Goal: Task Accomplishment & Management: Manage account settings

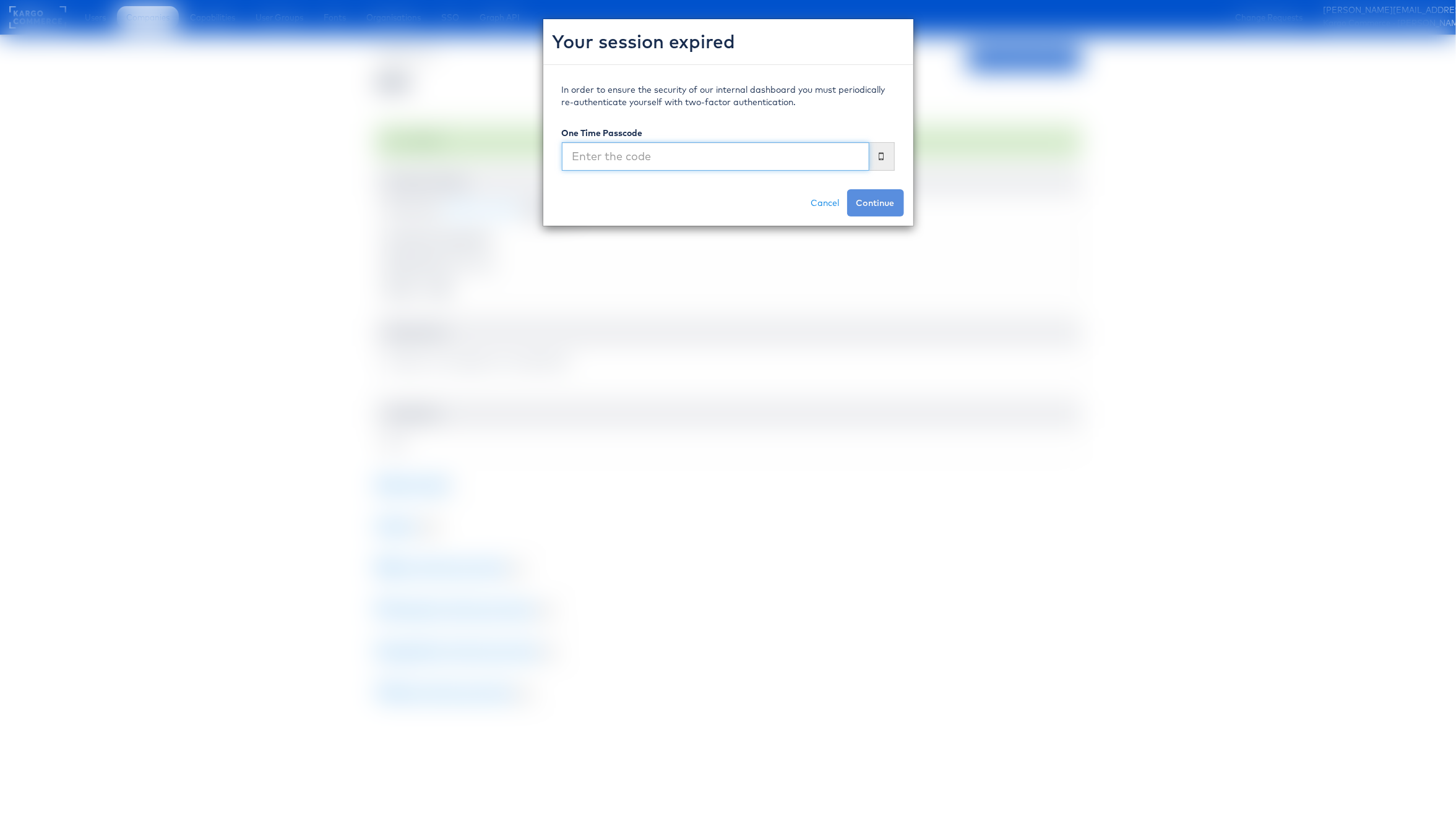
click at [697, 163] on input "text" at bounding box center [715, 156] width 308 height 28
type input "364624"
click at [847, 189] on button "Continue" at bounding box center [875, 203] width 57 height 28
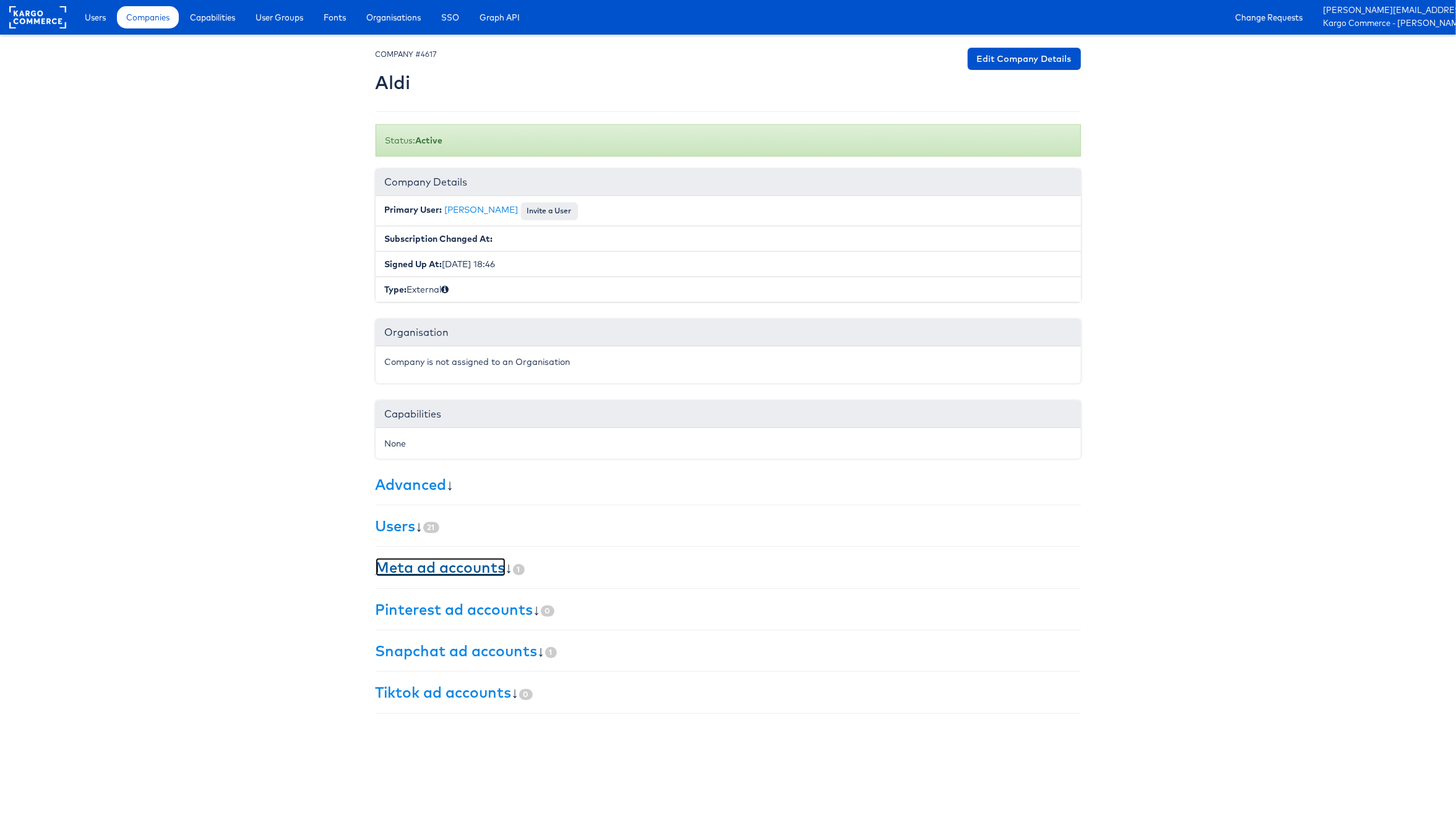
click at [484, 575] on link "Meta ad accounts" at bounding box center [441, 567] width 130 height 19
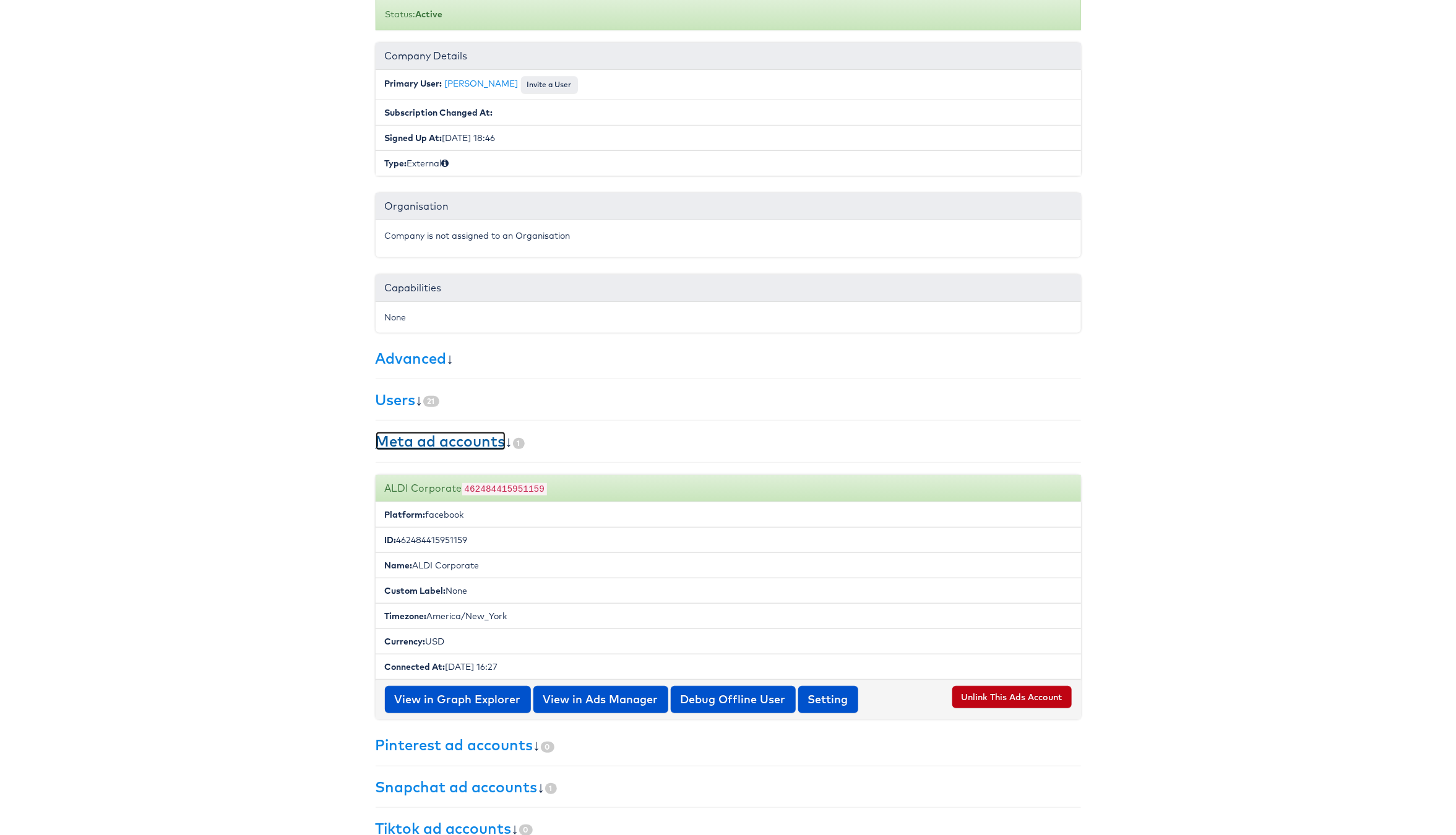
scroll to position [162, 0]
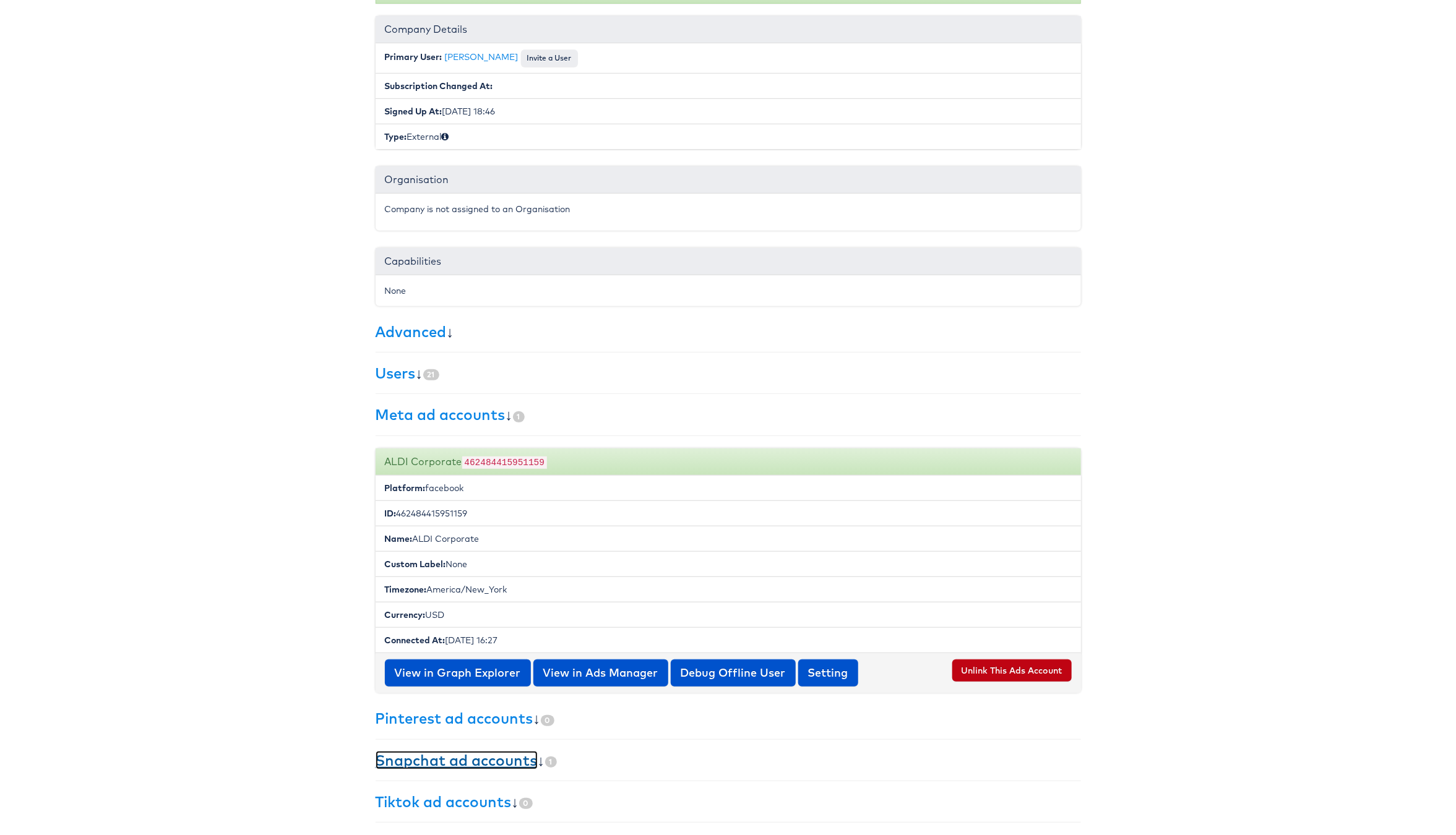
click at [507, 754] on link "Snapchat ad accounts" at bounding box center [456, 760] width 162 height 19
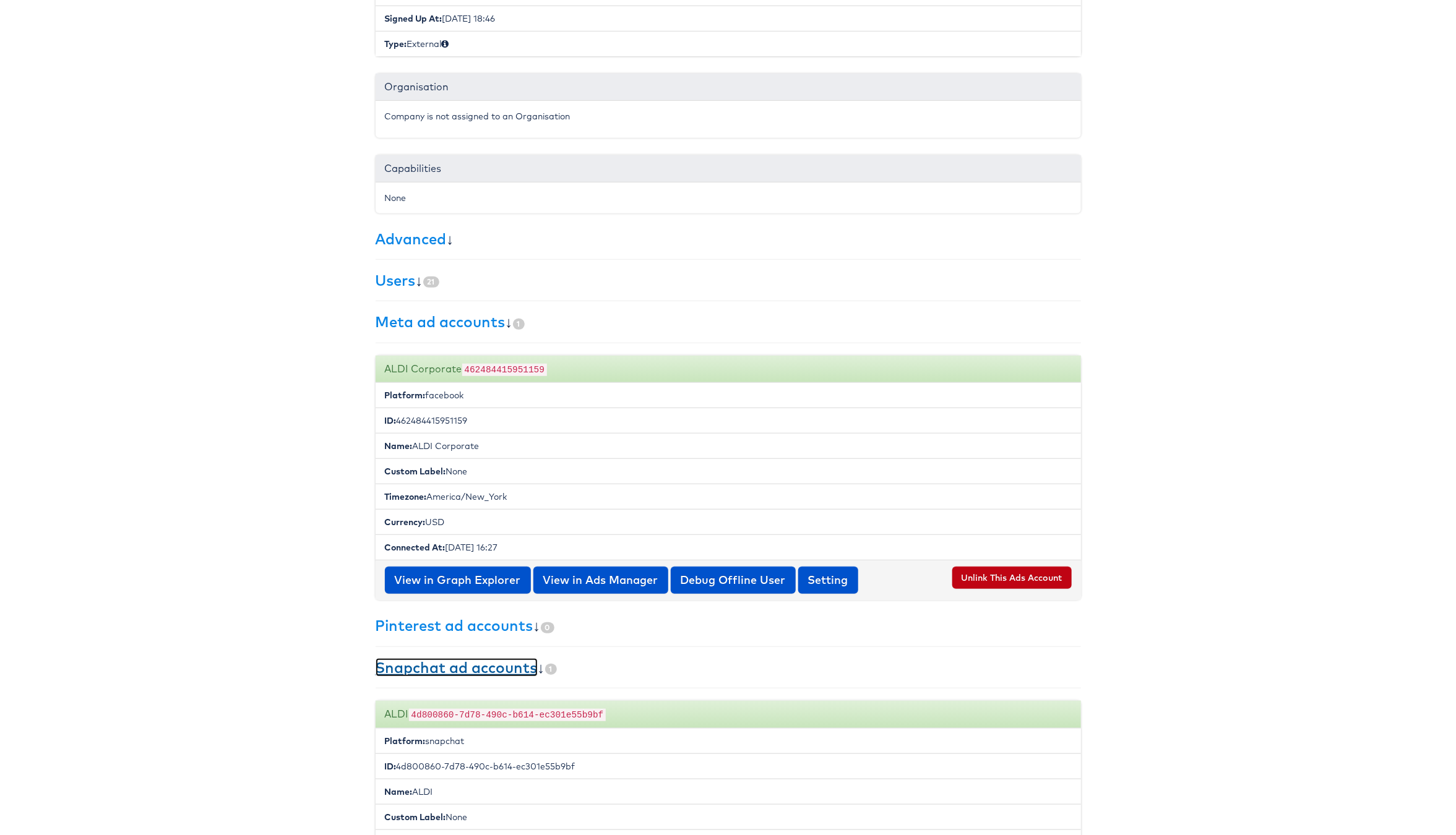
scroll to position [0, 0]
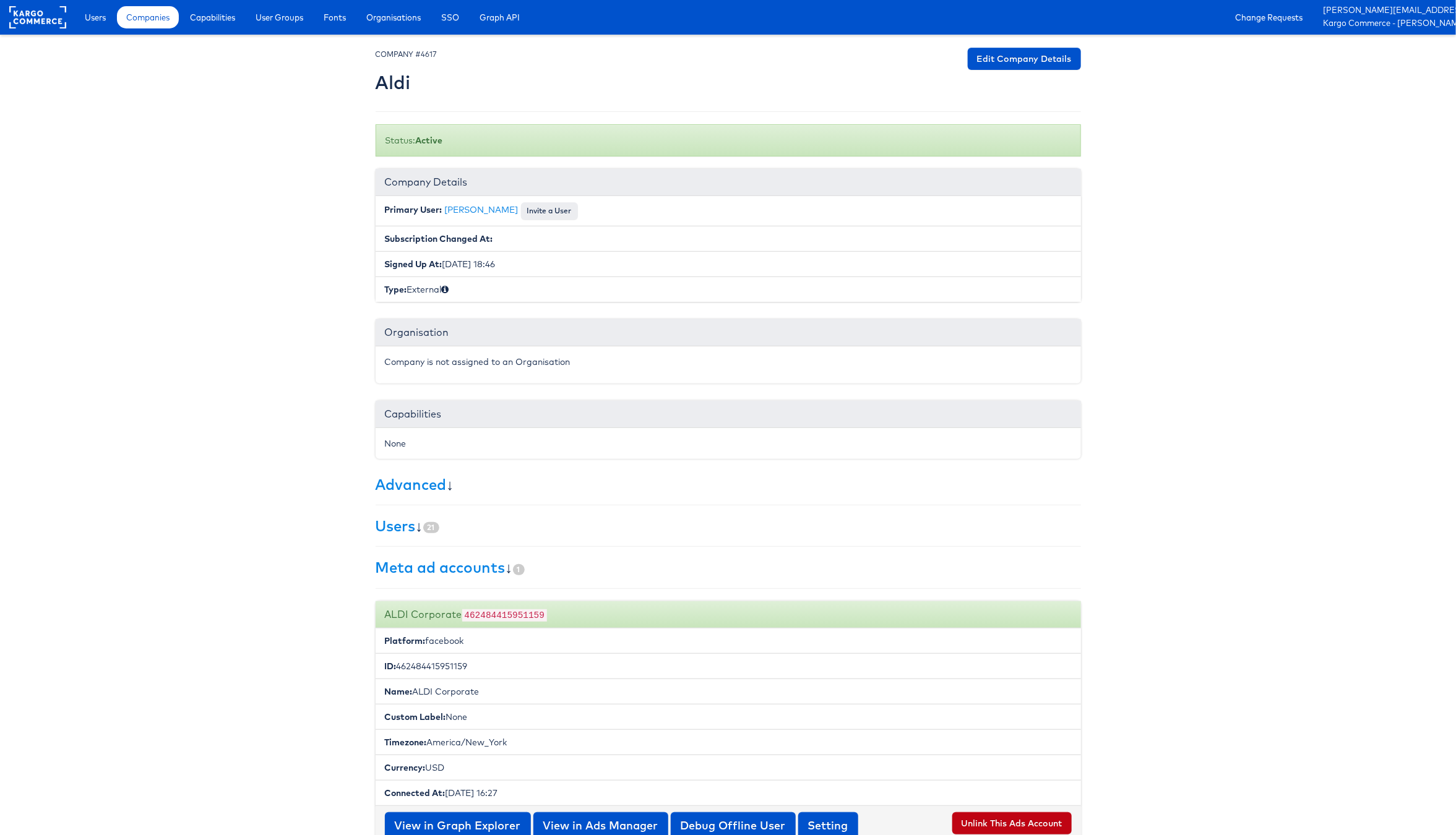
drag, startPoint x: 409, startPoint y: 296, endPoint x: 444, endPoint y: 294, distance: 35.1
click at [444, 294] on li "Type: External" at bounding box center [728, 289] width 706 height 25
click at [1029, 62] on link "Edit Company Details" at bounding box center [1024, 59] width 113 height 22
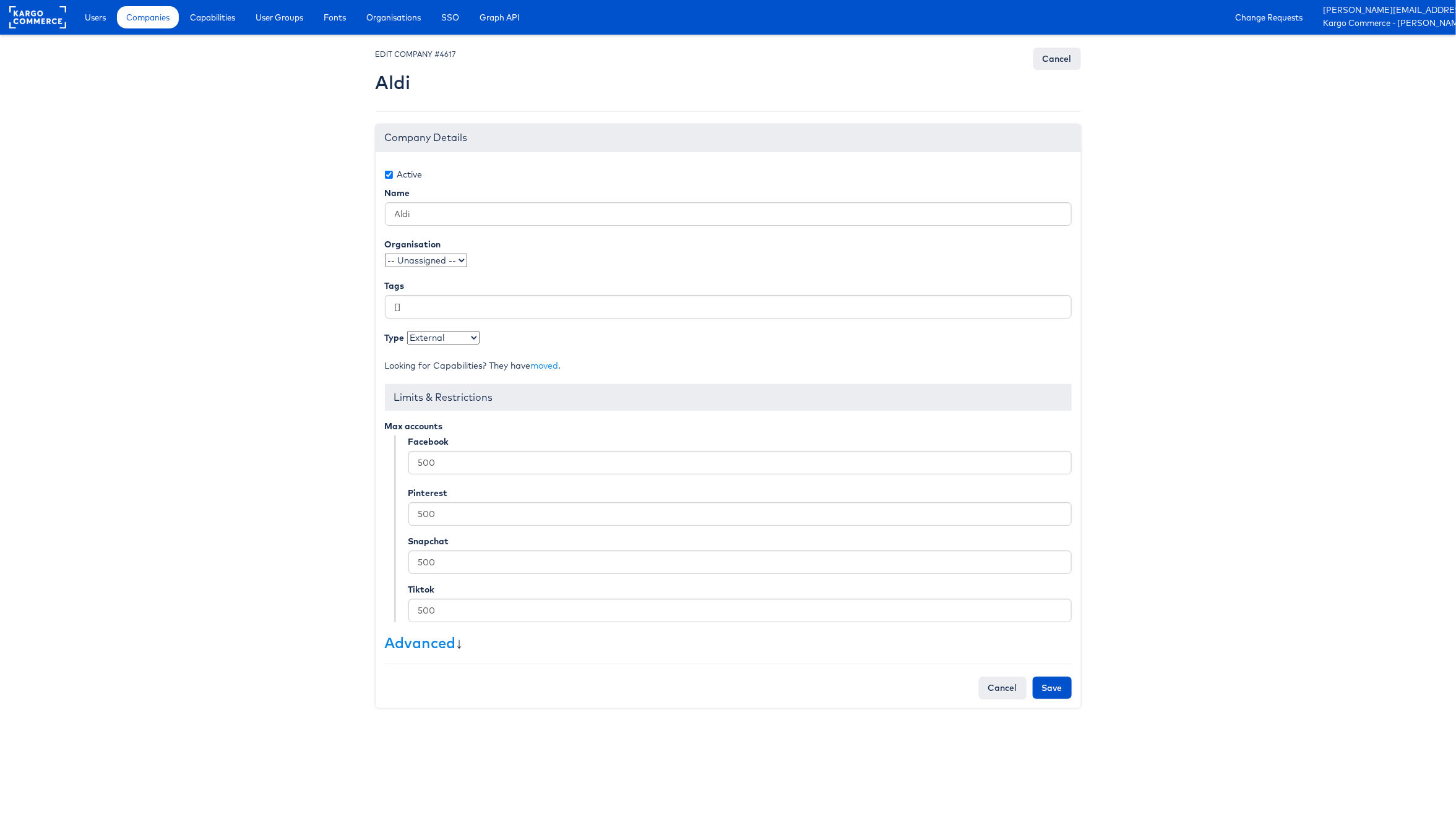
click at [467, 262] on select "-- Unassigned -- qaSSO 124.1test OKTA" at bounding box center [426, 260] width 83 height 14
click at [430, 640] on link "Advanced" at bounding box center [420, 642] width 71 height 19
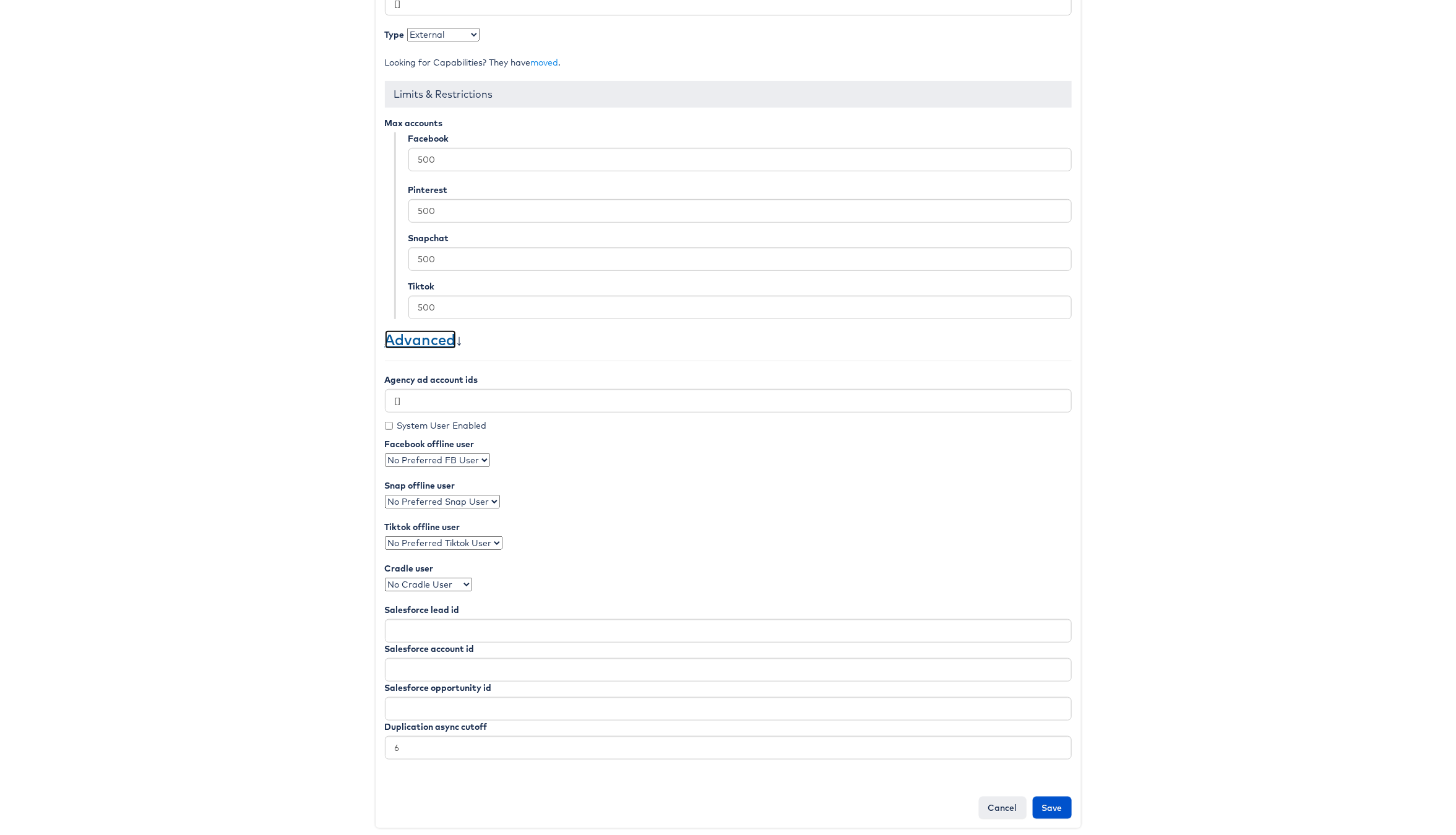
scroll to position [308, 0]
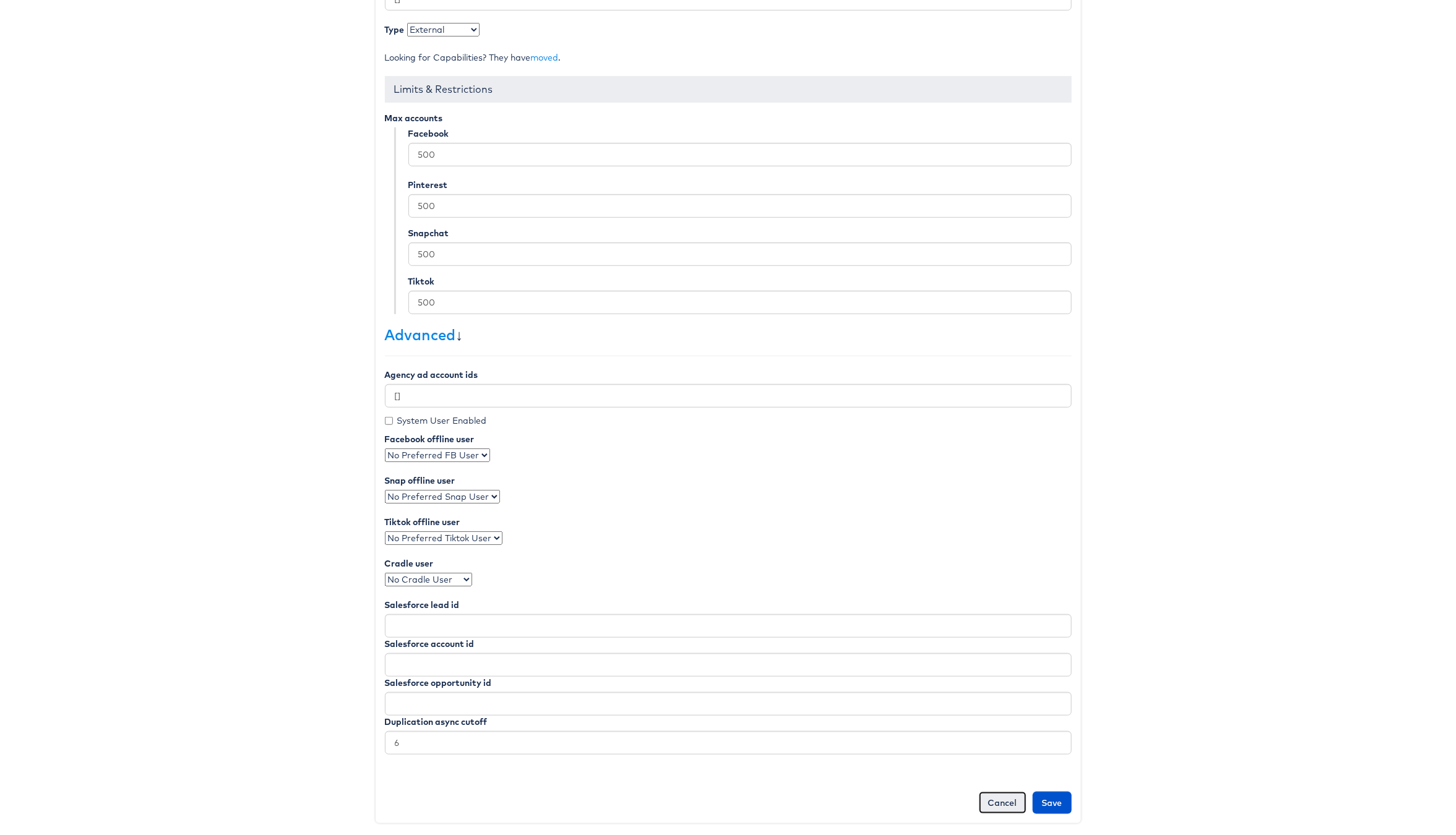
click at [987, 793] on link "Cancel" at bounding box center [1002, 803] width 48 height 22
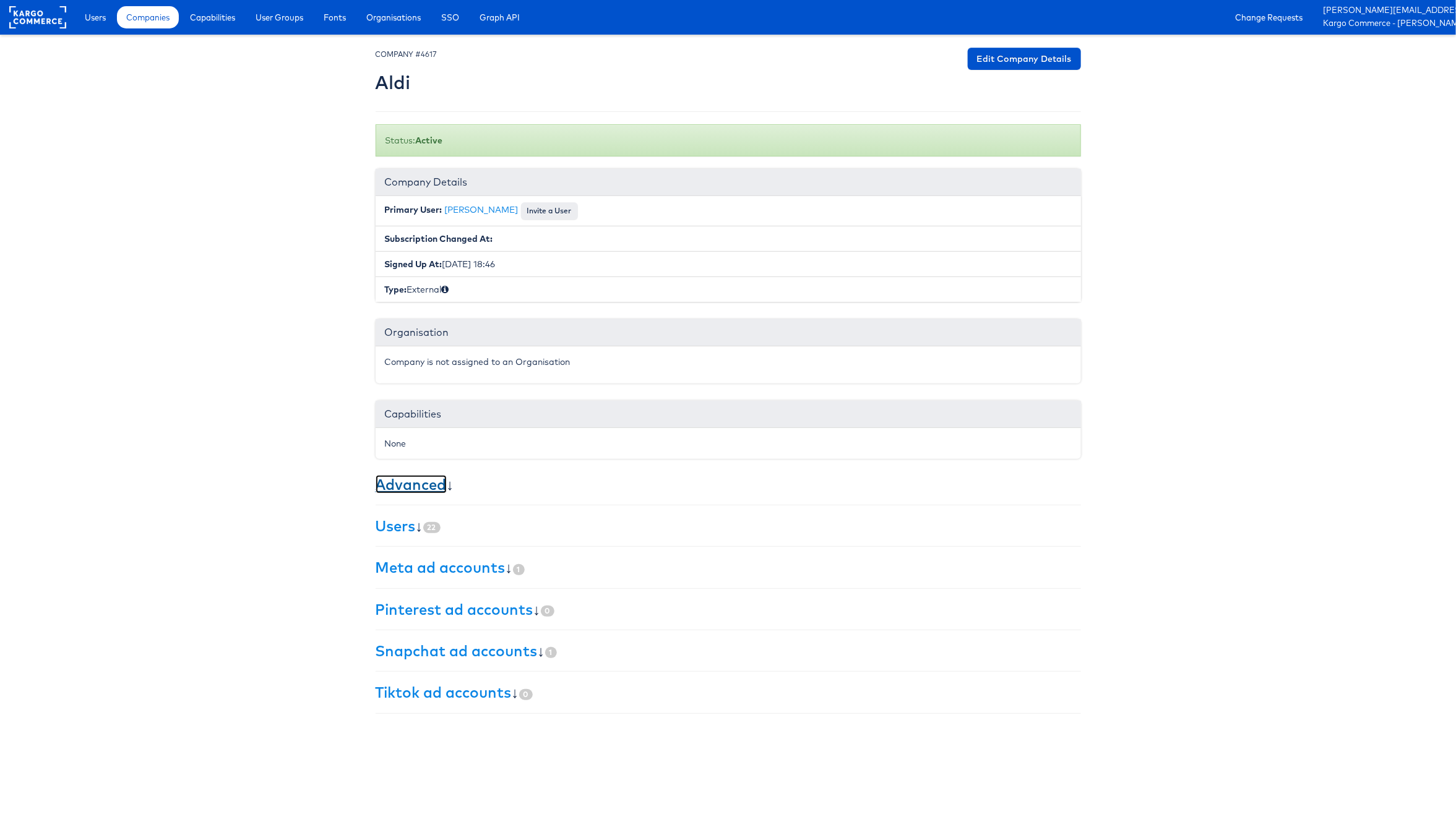
click at [414, 485] on link "Advanced" at bounding box center [411, 484] width 71 height 19
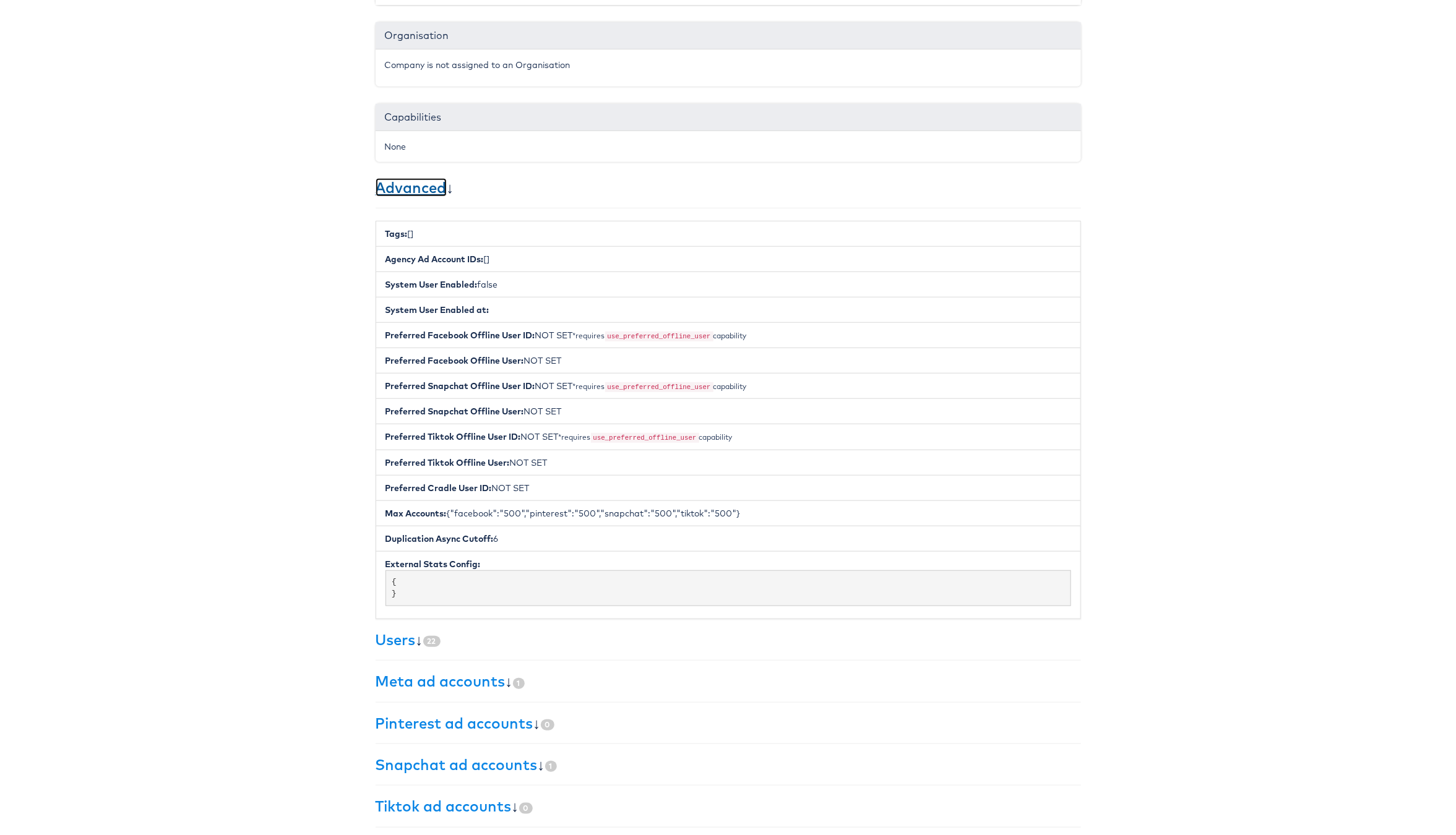
scroll to position [301, 0]
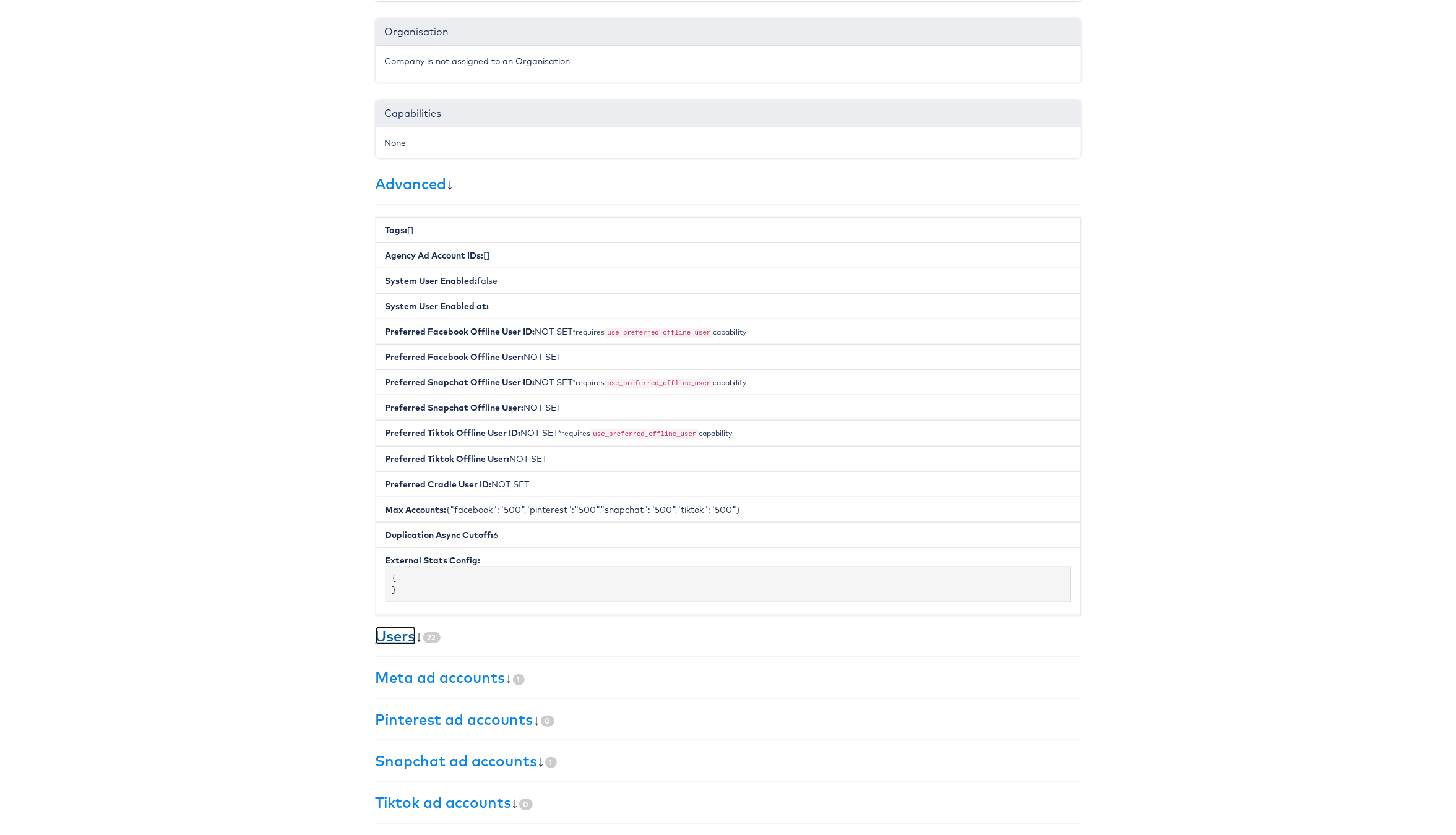
click at [387, 645] on link "Users" at bounding box center [396, 635] width 40 height 19
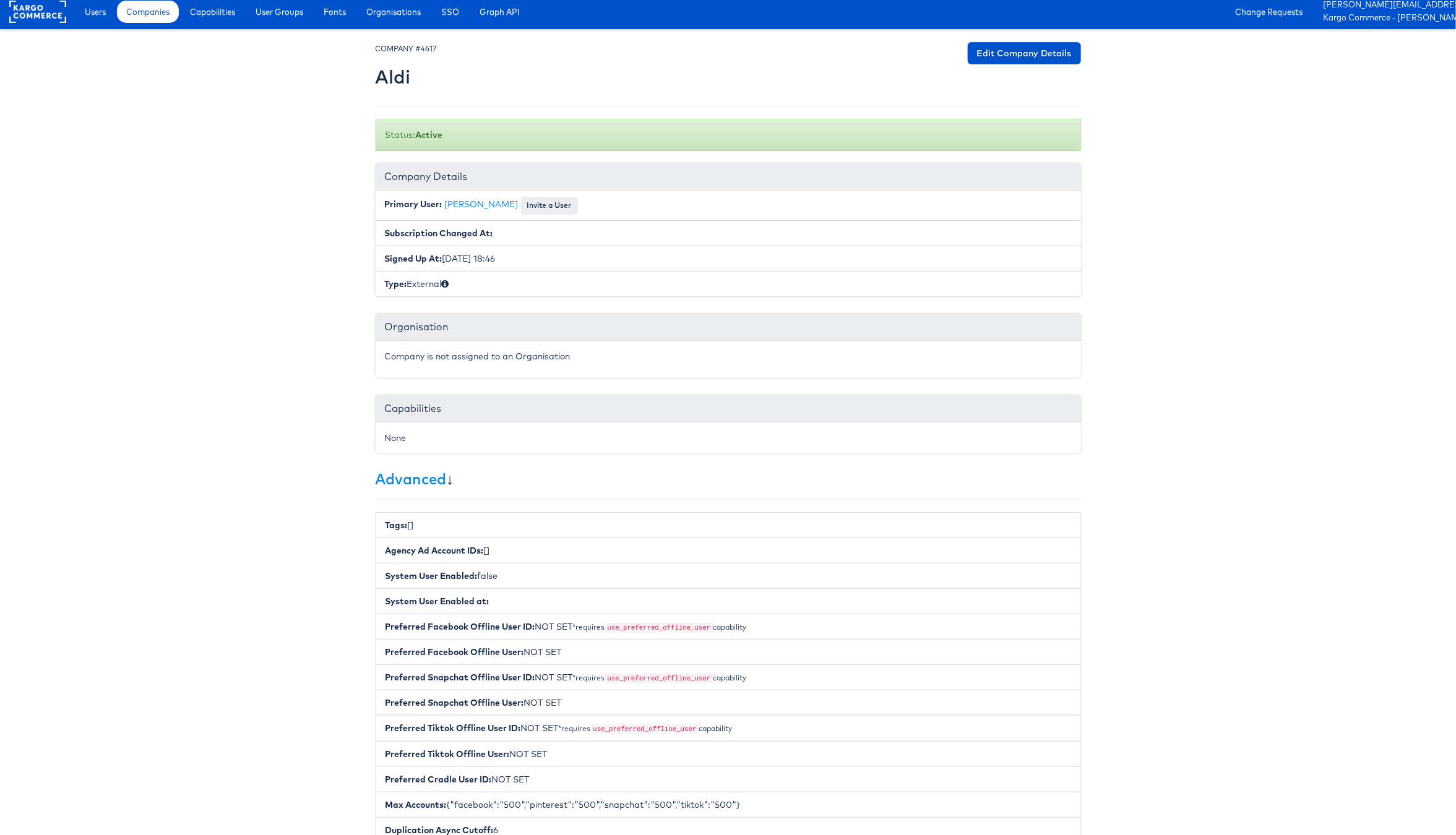
scroll to position [0, 0]
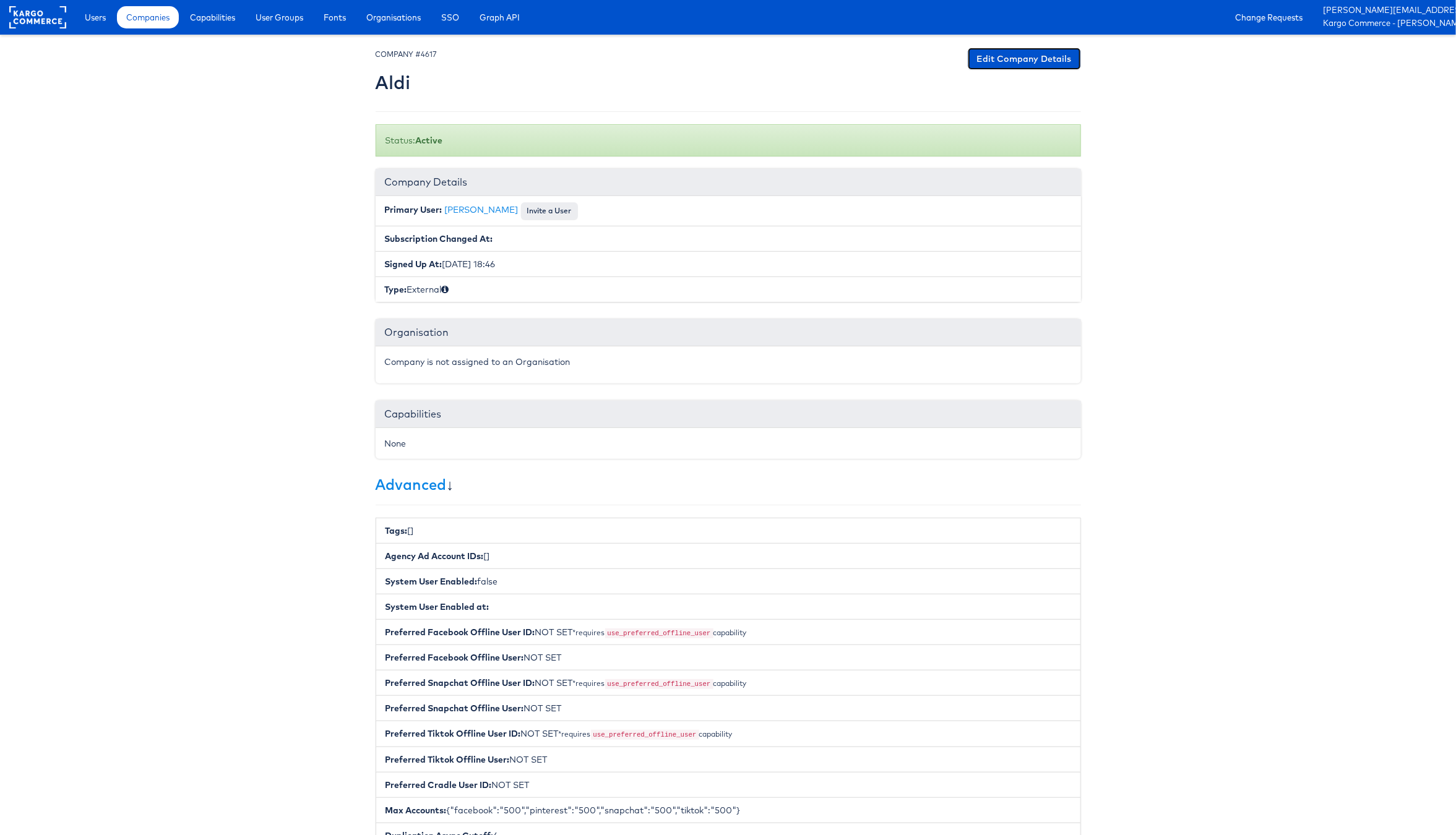
click at [999, 65] on link "Edit Company Details" at bounding box center [1024, 59] width 113 height 22
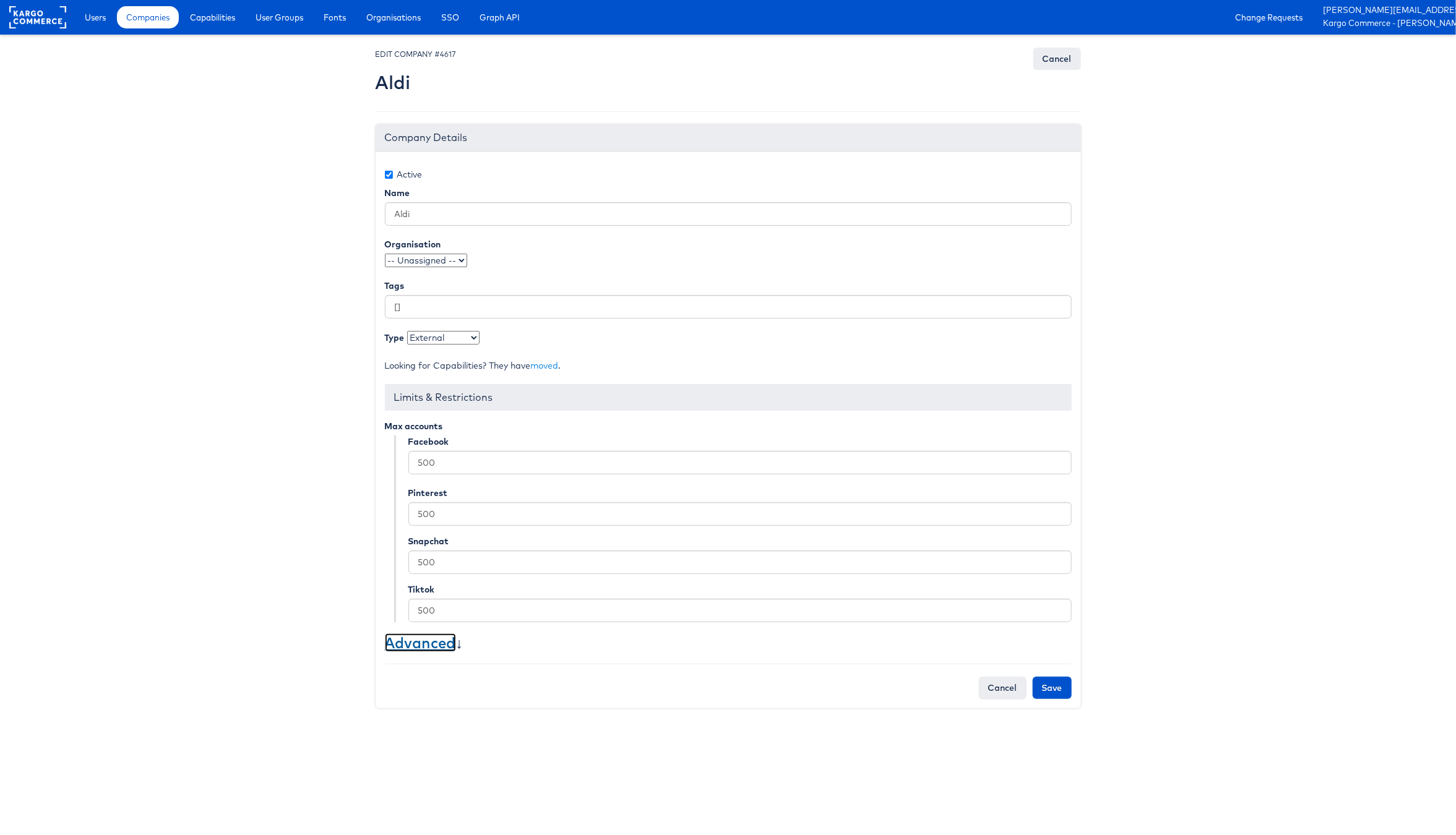
click at [431, 648] on link "Advanced" at bounding box center [420, 642] width 71 height 19
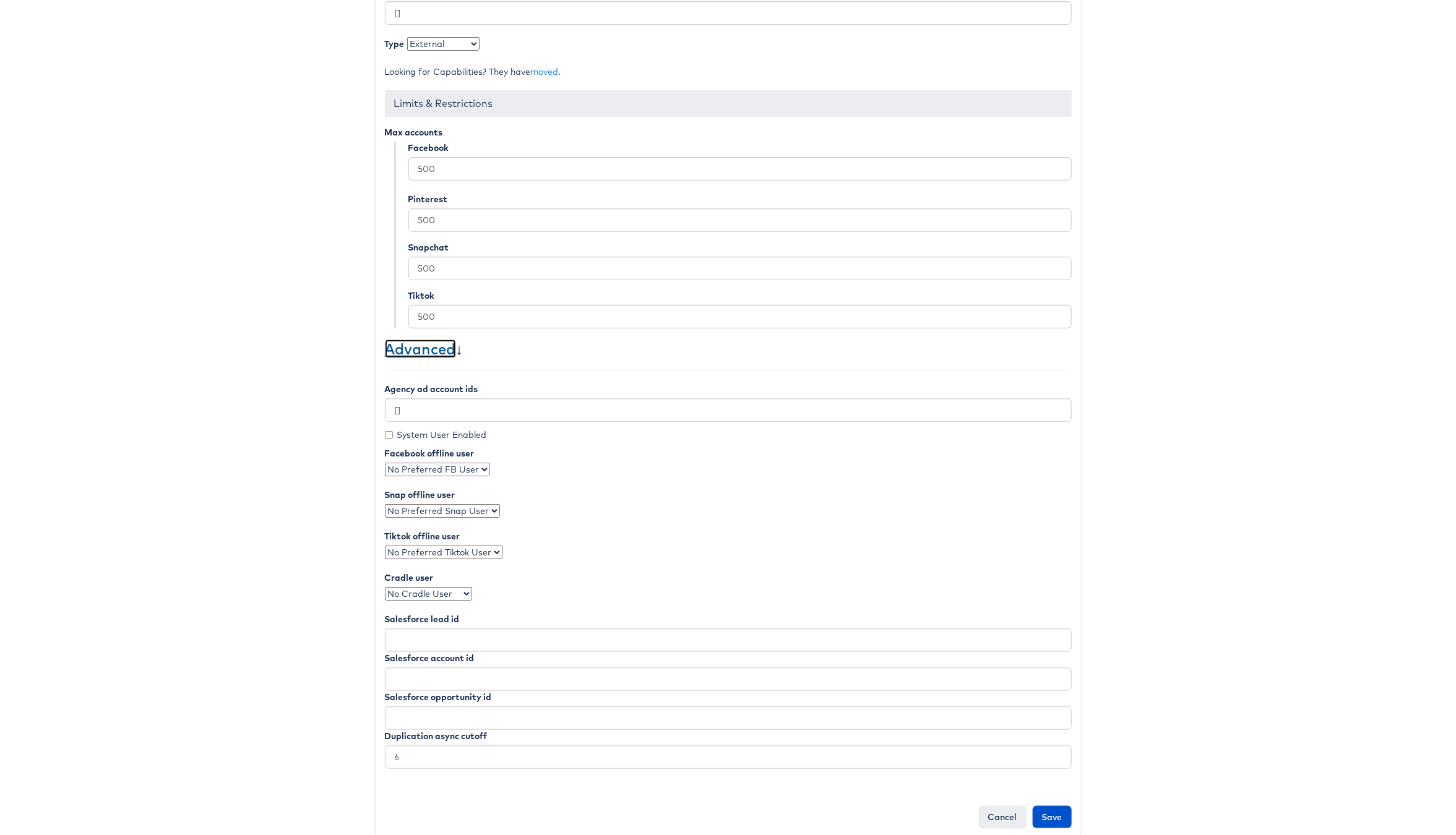
scroll to position [308, 0]
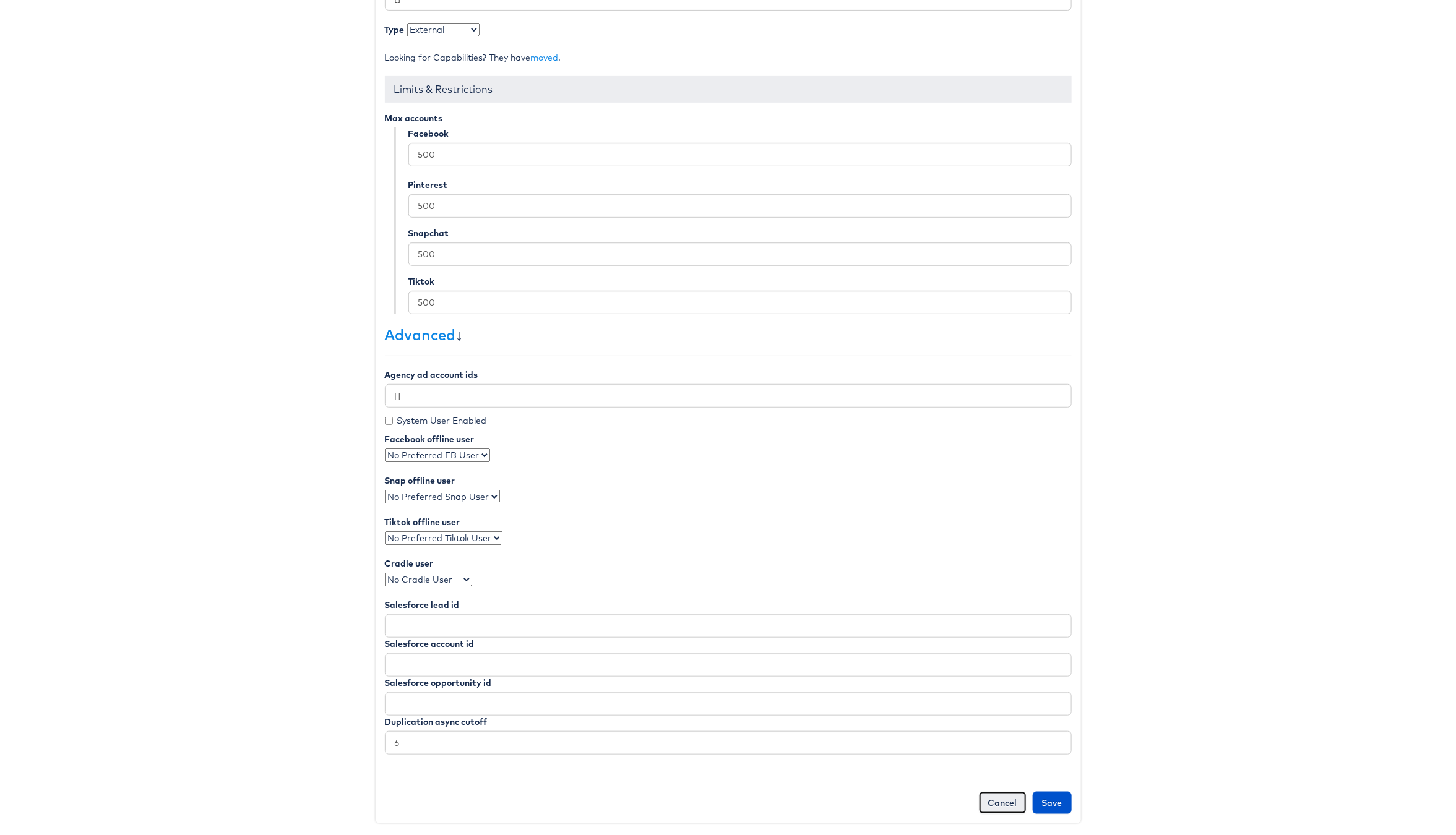
click at [998, 799] on link "Cancel" at bounding box center [1002, 803] width 48 height 22
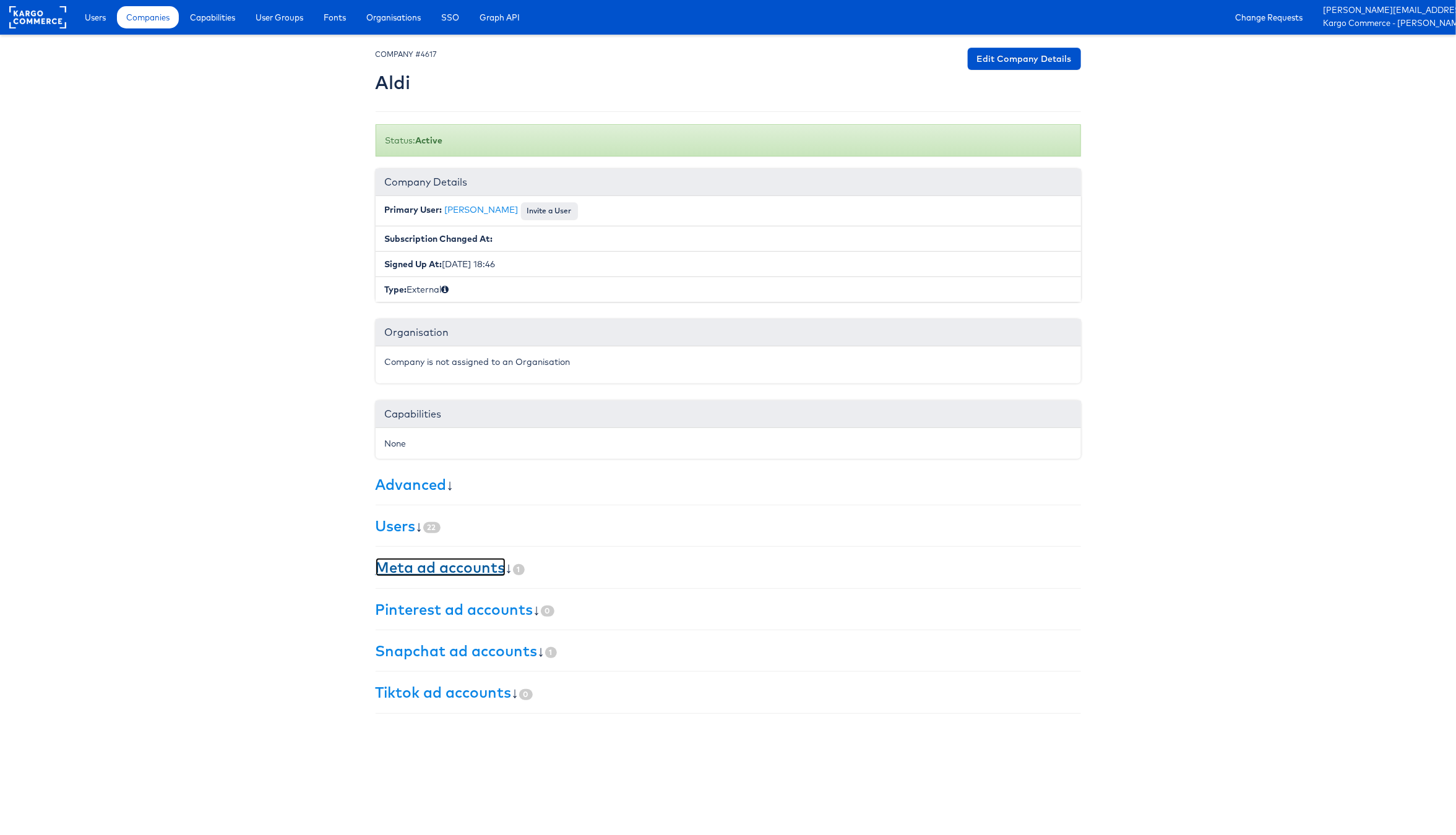
click at [478, 575] on link "Meta ad accounts" at bounding box center [441, 567] width 130 height 19
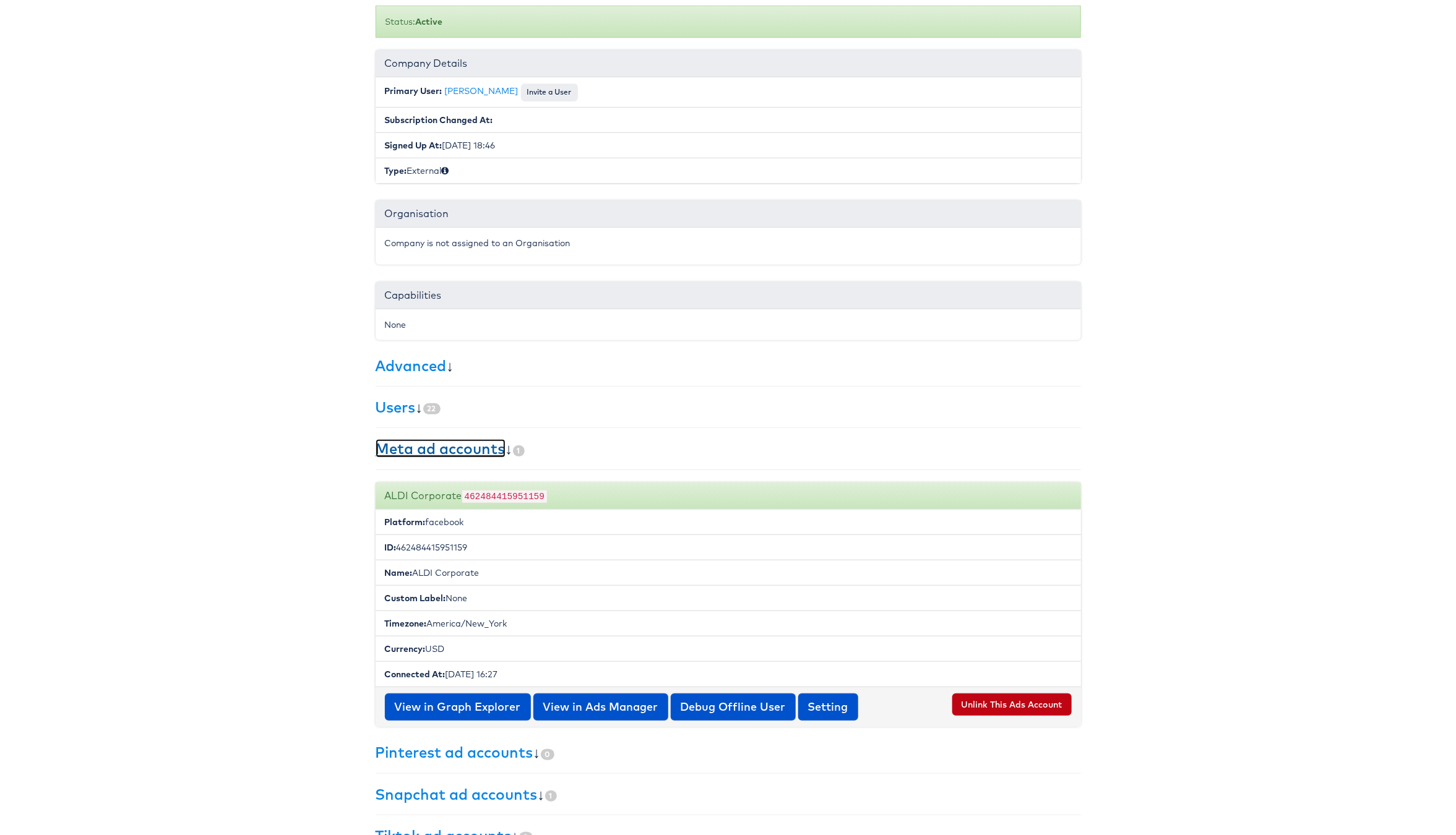
scroll to position [112, 0]
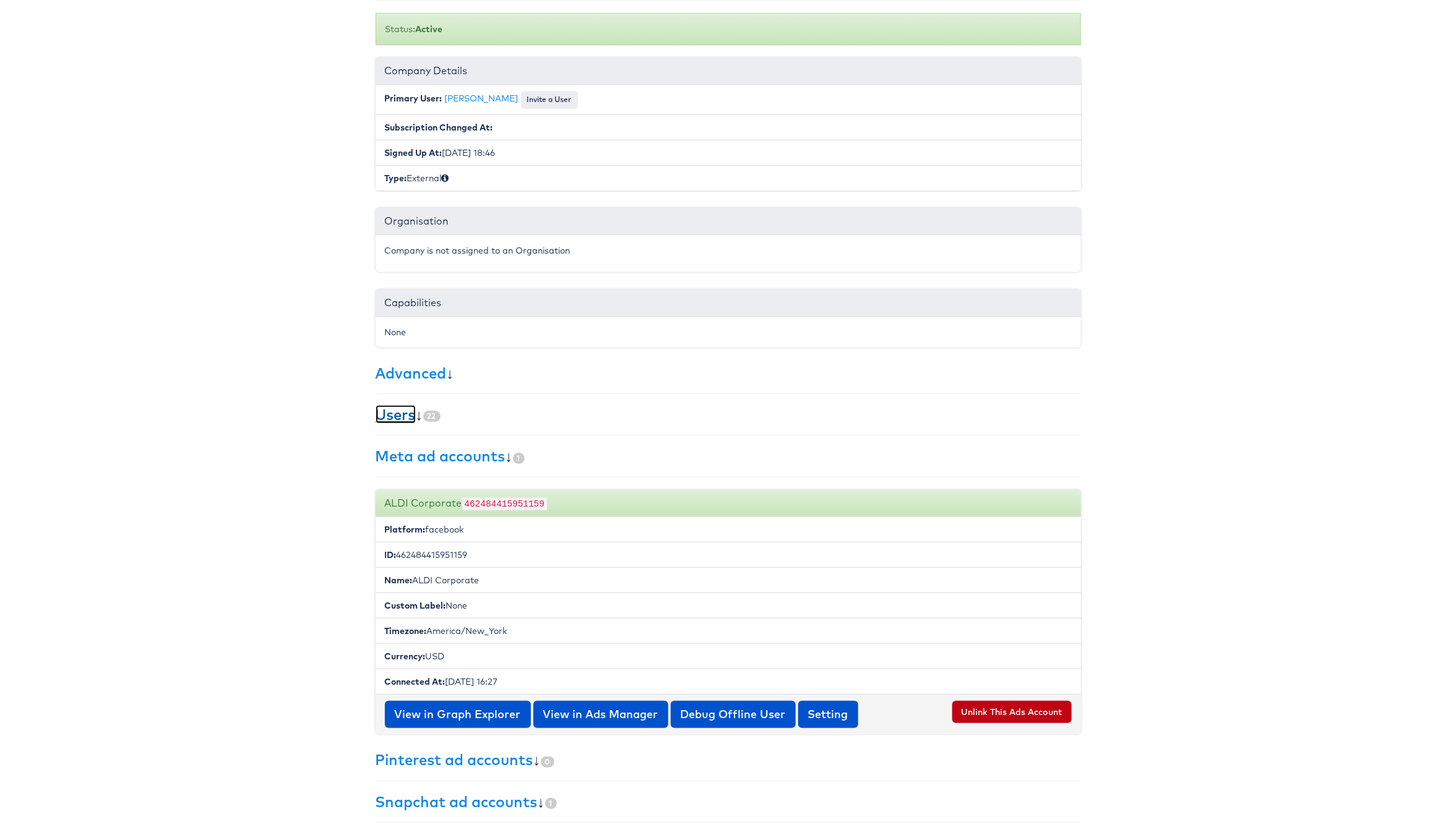
click at [400, 414] on link "Users" at bounding box center [396, 414] width 40 height 19
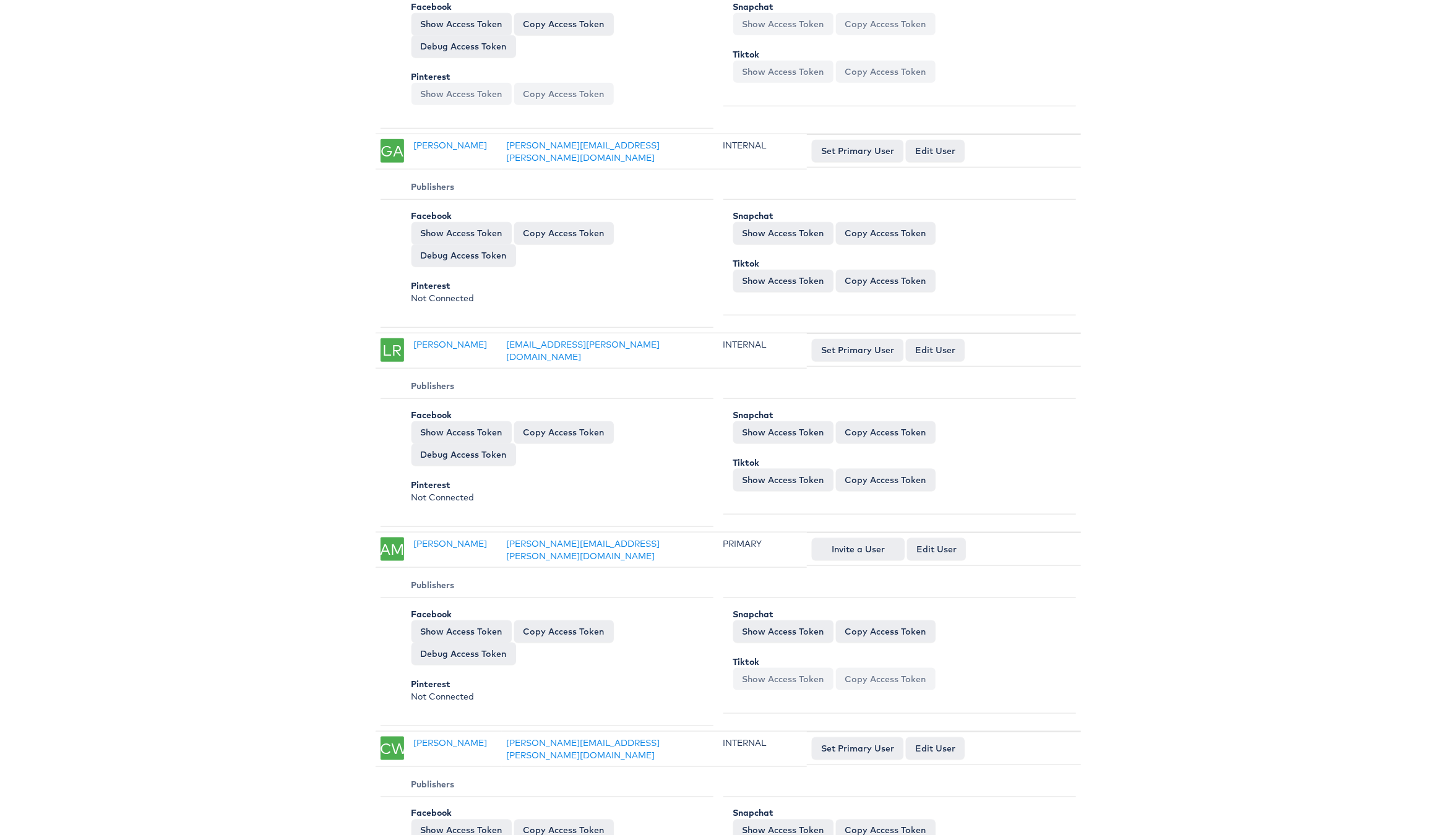
scroll to position [659, 0]
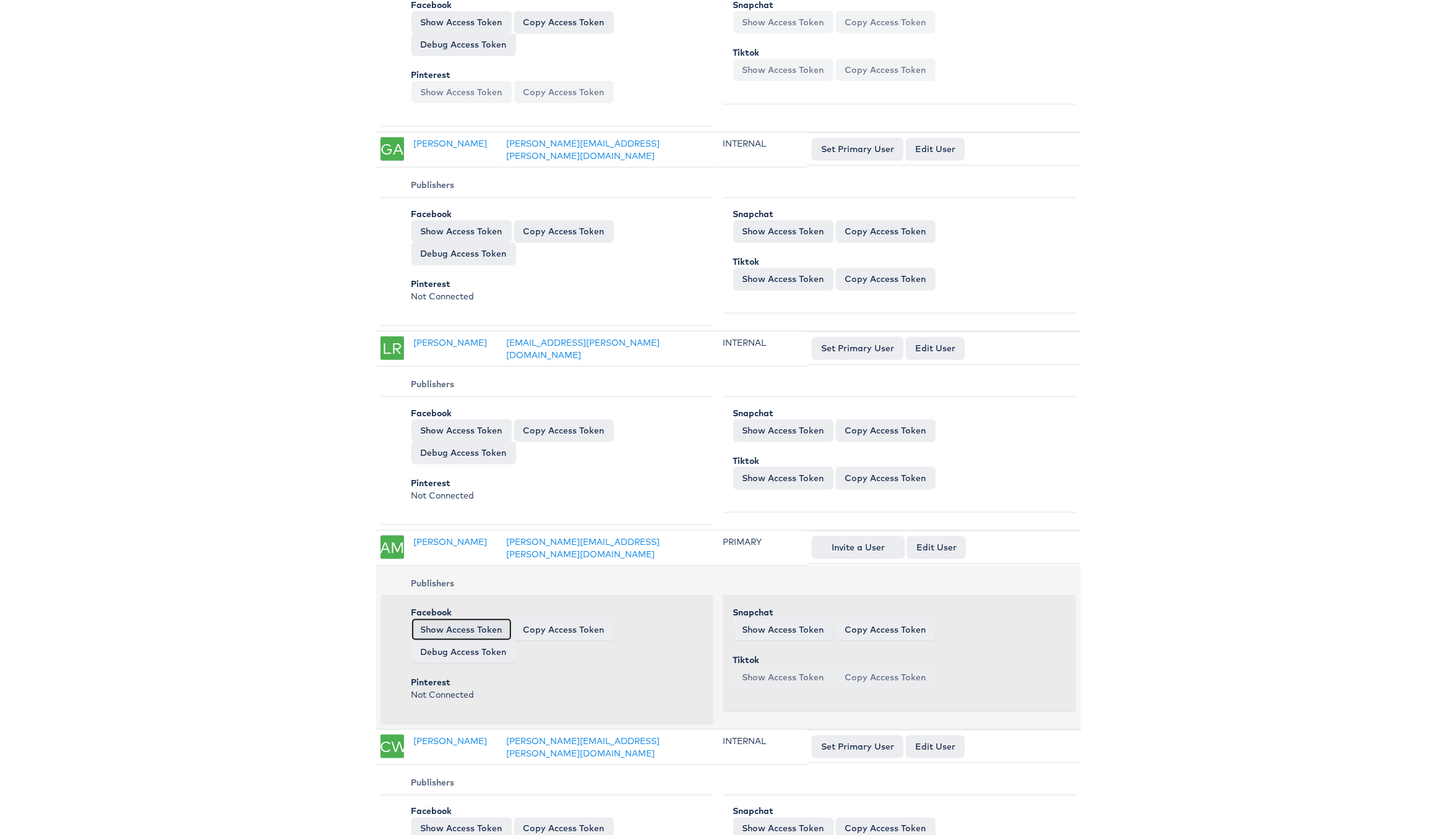
click at [471, 632] on button "Show Access Token" at bounding box center [462, 630] width 101 height 22
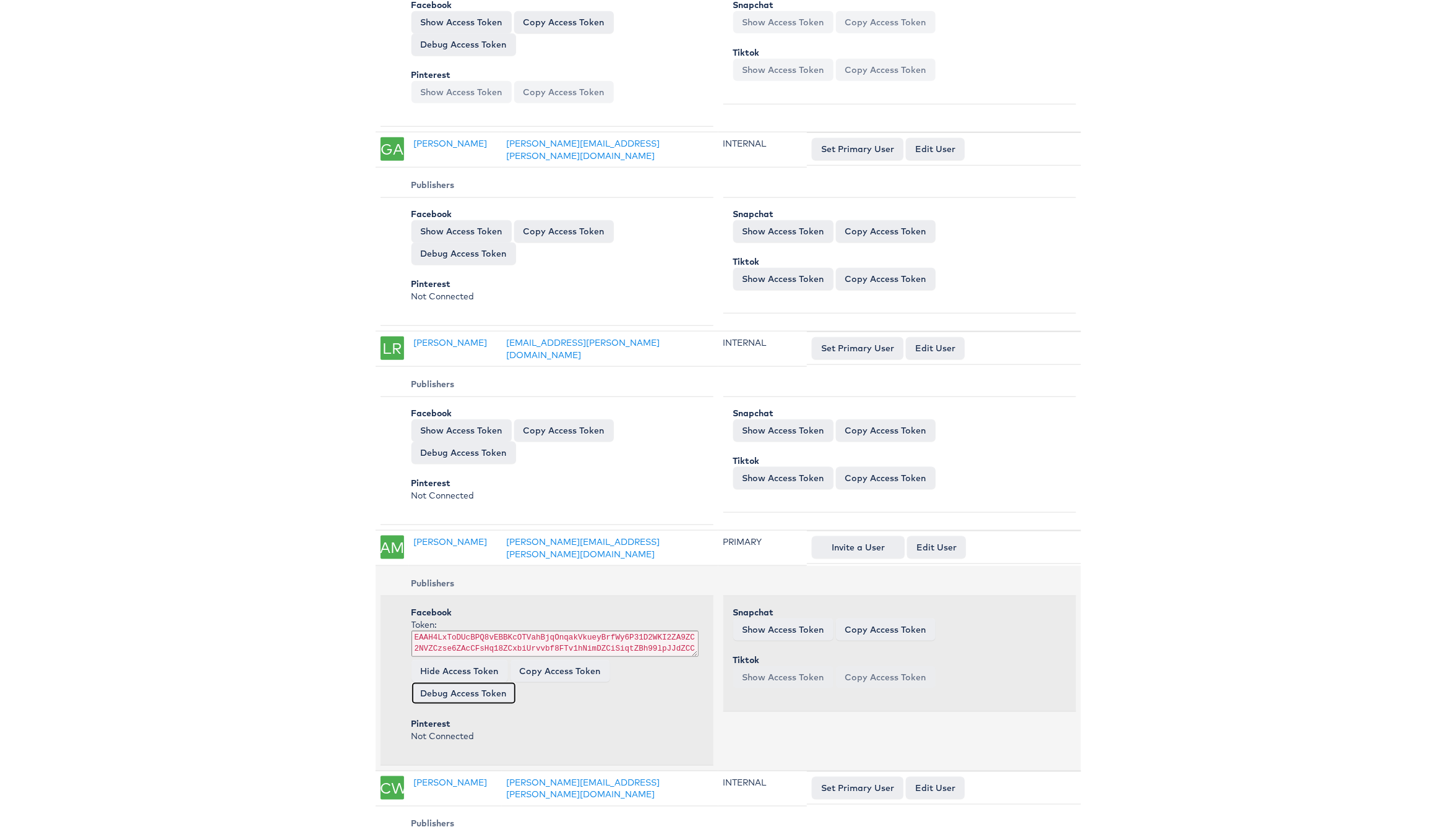
click at [492, 693] on link "Debug Access Token" at bounding box center [464, 693] width 105 height 22
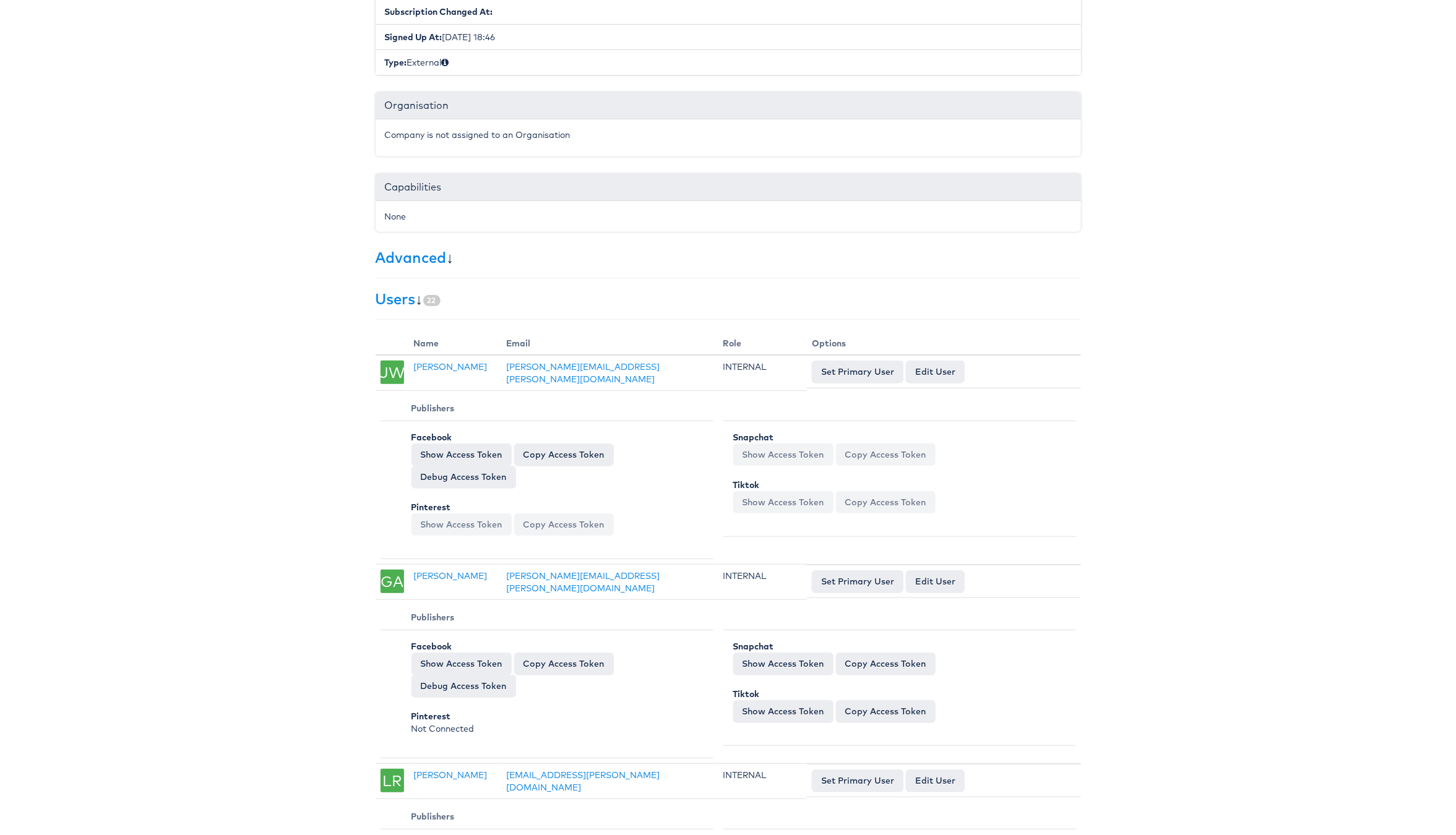
scroll to position [0, 0]
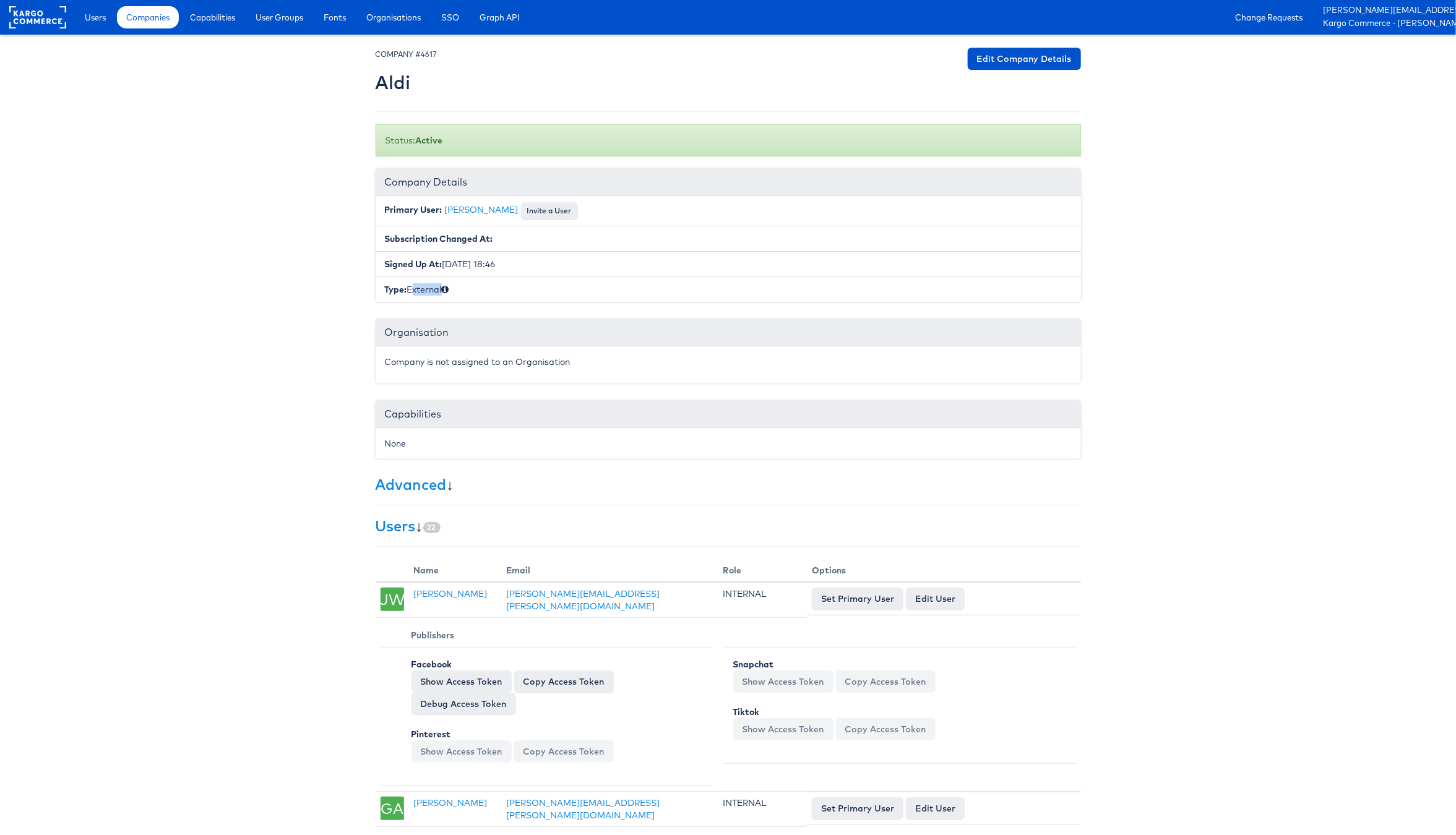
drag, startPoint x: 410, startPoint y: 296, endPoint x: 443, endPoint y: 295, distance: 33.0
click at [443, 295] on li "Type: External" at bounding box center [728, 289] width 706 height 25
